Goal: Check status: Check status

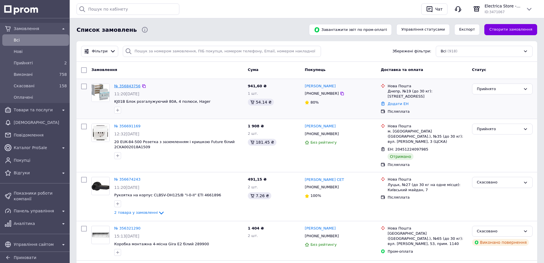
click at [127, 86] on link "№ 356843756" at bounding box center [127, 86] width 26 height 4
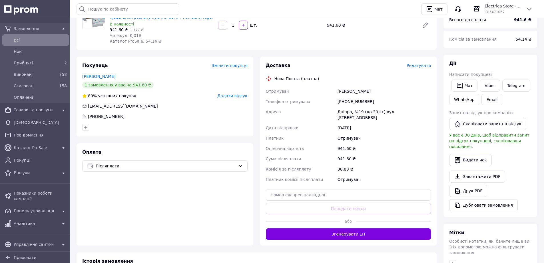
scroll to position [86, 0]
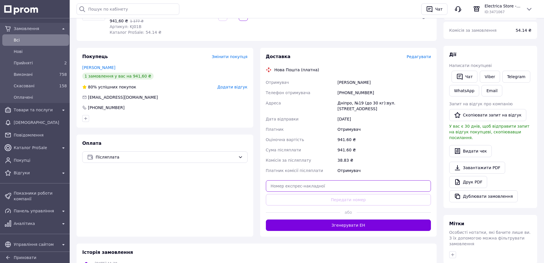
click at [343, 180] on input "text" at bounding box center [348, 185] width 165 height 11
paste input "20451224863105"
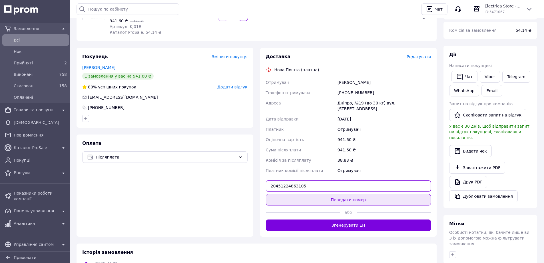
type input "20451224863105"
click at [354, 194] on button "Передати номер" at bounding box center [348, 199] width 165 height 11
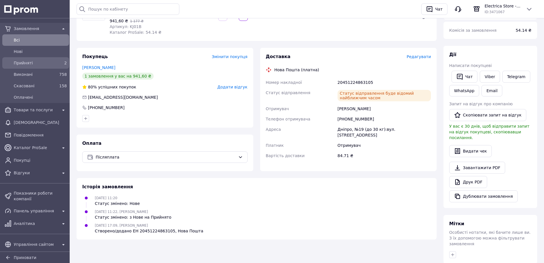
click at [31, 62] on span "Прийняті" at bounding box center [35, 63] width 42 height 6
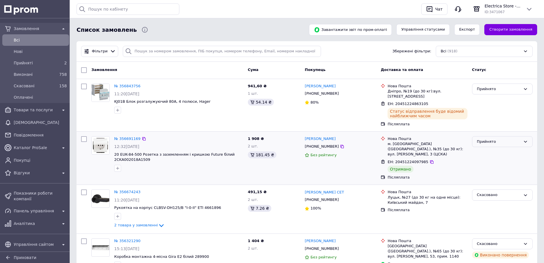
click at [516, 139] on div "Прийнято" at bounding box center [499, 142] width 44 height 6
click at [494, 148] on li "Виконано" at bounding box center [503, 153] width 60 height 11
click at [123, 87] on link "№ 356843756" at bounding box center [127, 86] width 26 height 4
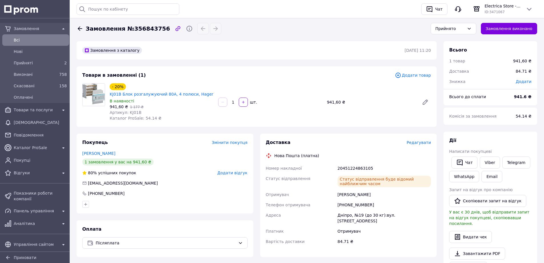
click at [132, 113] on span "Артикул: KJ01B" at bounding box center [126, 112] width 32 height 5
copy span "KJ01B"
drag, startPoint x: 204, startPoint y: 95, endPoint x: 110, endPoint y: 95, distance: 94.3
click at [110, 95] on div "- 20% KJ01B Блок розгалужуючий 80A, 4 полюси, Hager" at bounding box center [161, 90] width 105 height 15
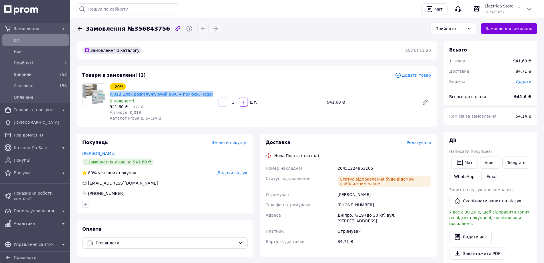
copy link "KJ01B Блок розгалужуючий 80A, 4 полюси, Hager"
click at [45, 109] on span "Товари та послуги" at bounding box center [36, 110] width 44 height 6
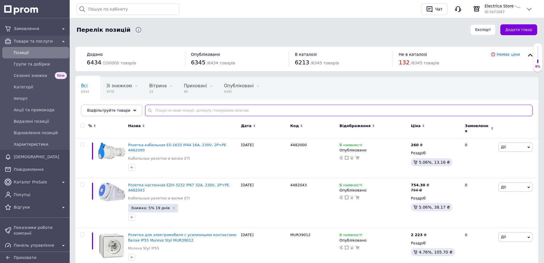
click at [193, 110] on input "text" at bounding box center [339, 110] width 388 height 11
paste input "NCN350"
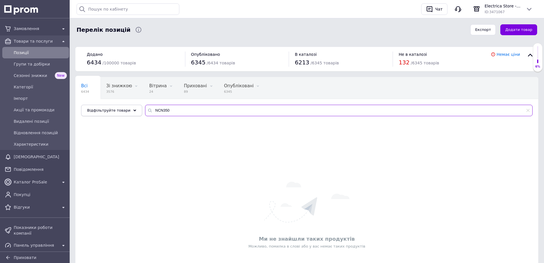
type input "NCN350"
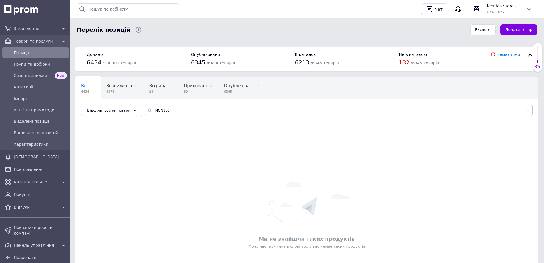
click at [118, 109] on span "Відфільтруйте товари" at bounding box center [108, 110] width 43 height 4
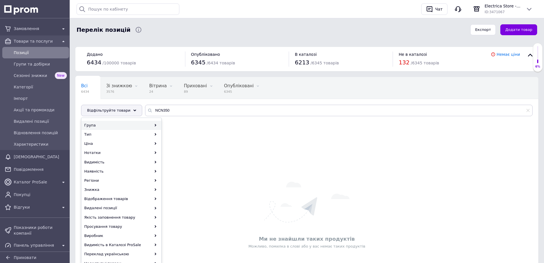
click at [111, 126] on div "Група" at bounding box center [121, 125] width 79 height 9
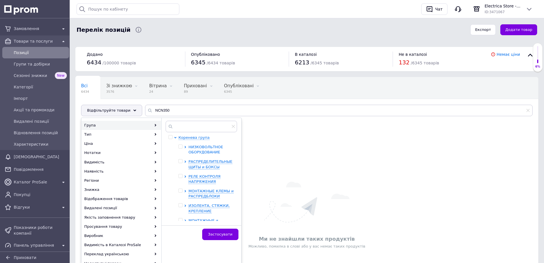
click at [203, 149] on span "НИЗКОВОЛЬТНОЕ ОБОРУДОВАНИЕ" at bounding box center [206, 149] width 35 height 9
click at [205, 180] on span "Електрообладнання HAGER" at bounding box center [214, 178] width 40 height 9
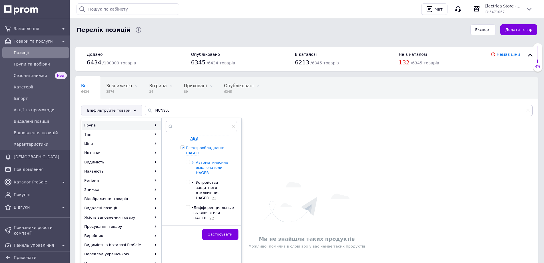
click at [205, 163] on span "Автоматические выключатели HAGER" at bounding box center [212, 167] width 32 height 15
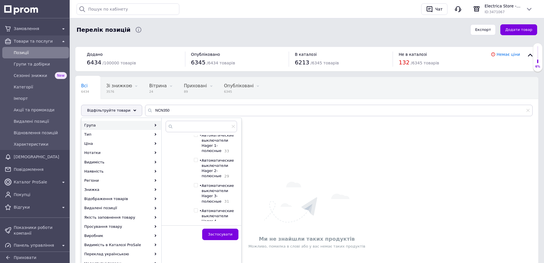
scroll to position [86, 0]
click at [211, 180] on span "Автоматические выключатели Hager 3-полюсные" at bounding box center [218, 183] width 32 height 20
checkbox input "true"
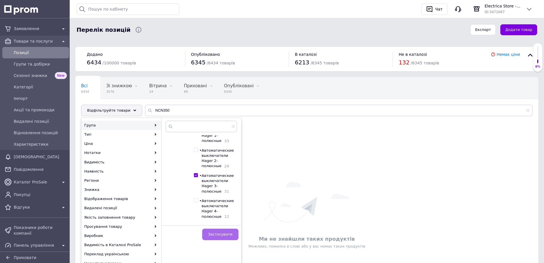
click at [223, 238] on button "Застосувати" at bounding box center [220, 233] width 36 height 11
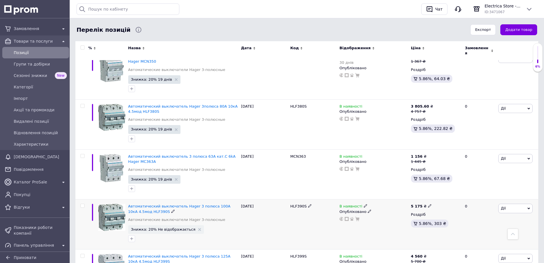
scroll to position [1057, 0]
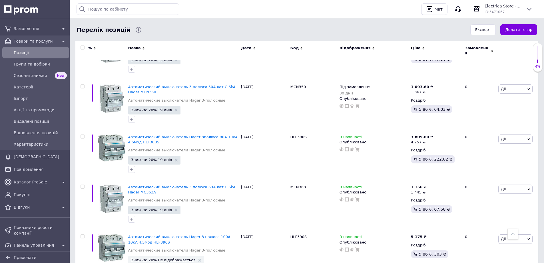
click at [5, 15] on link at bounding box center [5, 15] width 0 height 0
